Goal: Find contact information: Find contact information

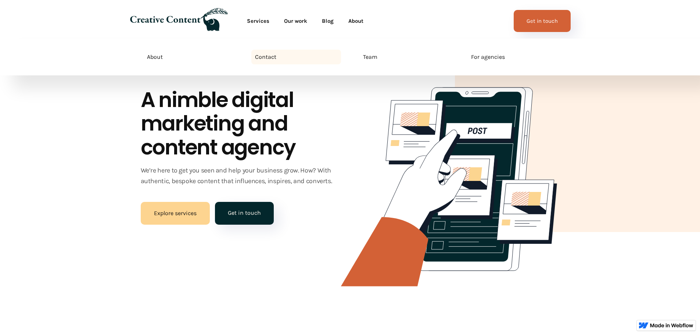
click at [265, 57] on div "Contact" at bounding box center [265, 57] width 21 height 9
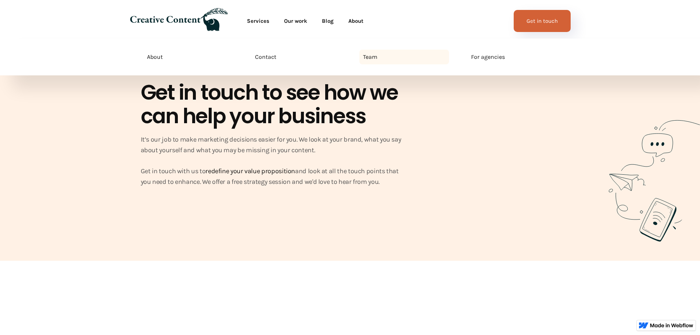
click at [371, 57] on div "Team" at bounding box center [370, 57] width 14 height 9
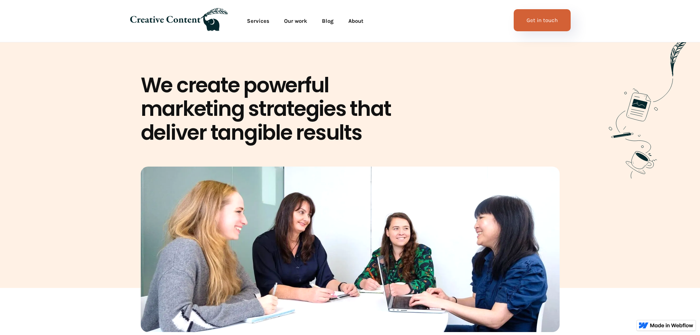
click at [542, 19] on link "Get in touch" at bounding box center [542, 20] width 57 height 22
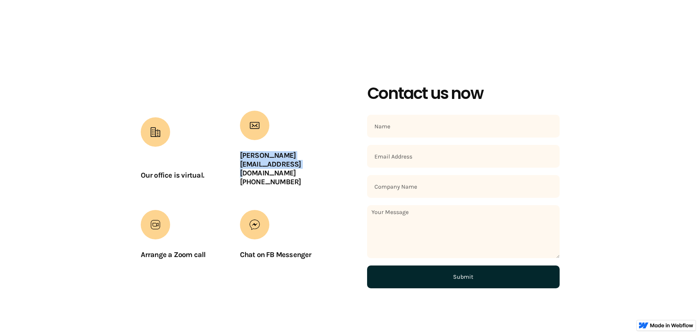
drag, startPoint x: 232, startPoint y: 165, endPoint x: 333, endPoint y: 164, distance: 100.7
click at [333, 164] on div "Our office is virtual. theresa@creativecontent.co.nz ‍ +6421 527 010 Arrange a …" at bounding box center [237, 188] width 193 height 166
copy strong "theresa@creativecontent.co.nz"
